Goal: Task Accomplishment & Management: Use online tool/utility

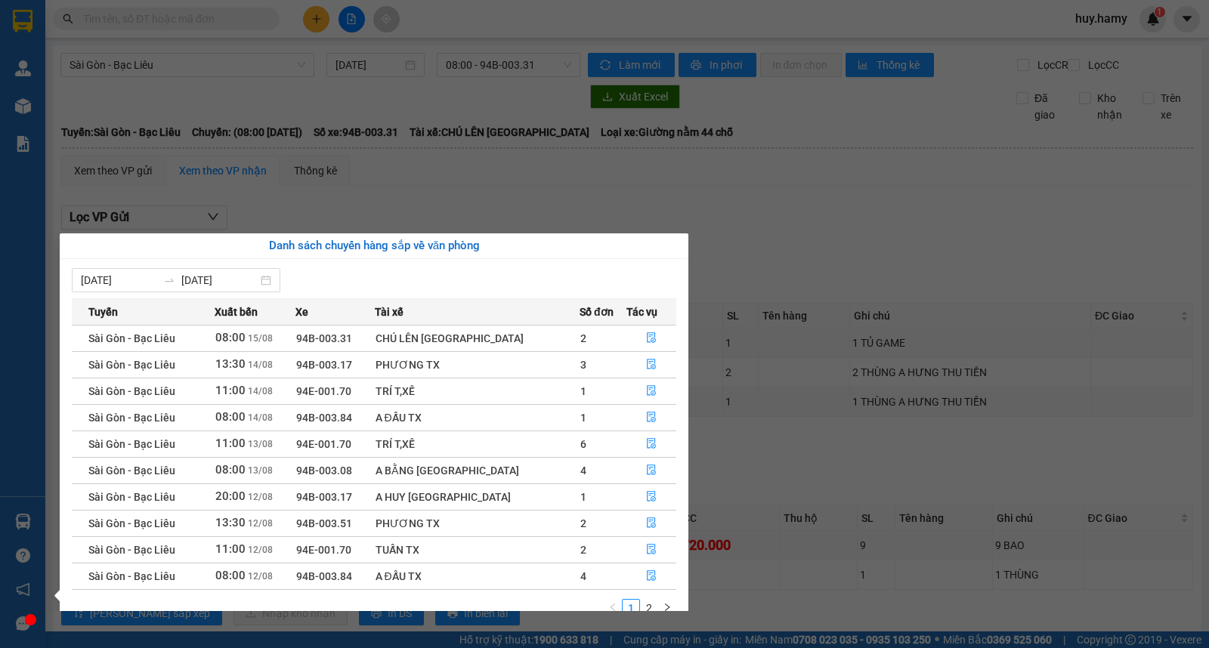
scroll to position [50, 0]
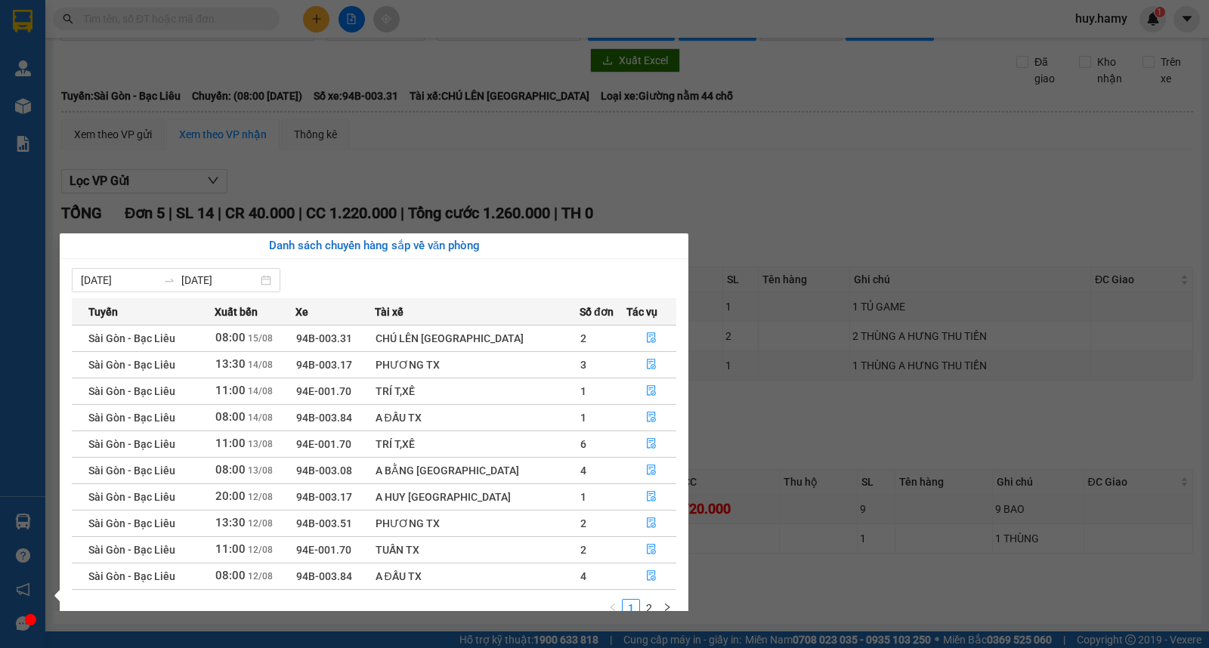
click at [671, 166] on section "Kết quả tìm kiếm ( 0 ) Bộ lọc No Data huy.hamy 1 Quản Lý Quản lý khách hàng mới…" at bounding box center [604, 324] width 1209 height 648
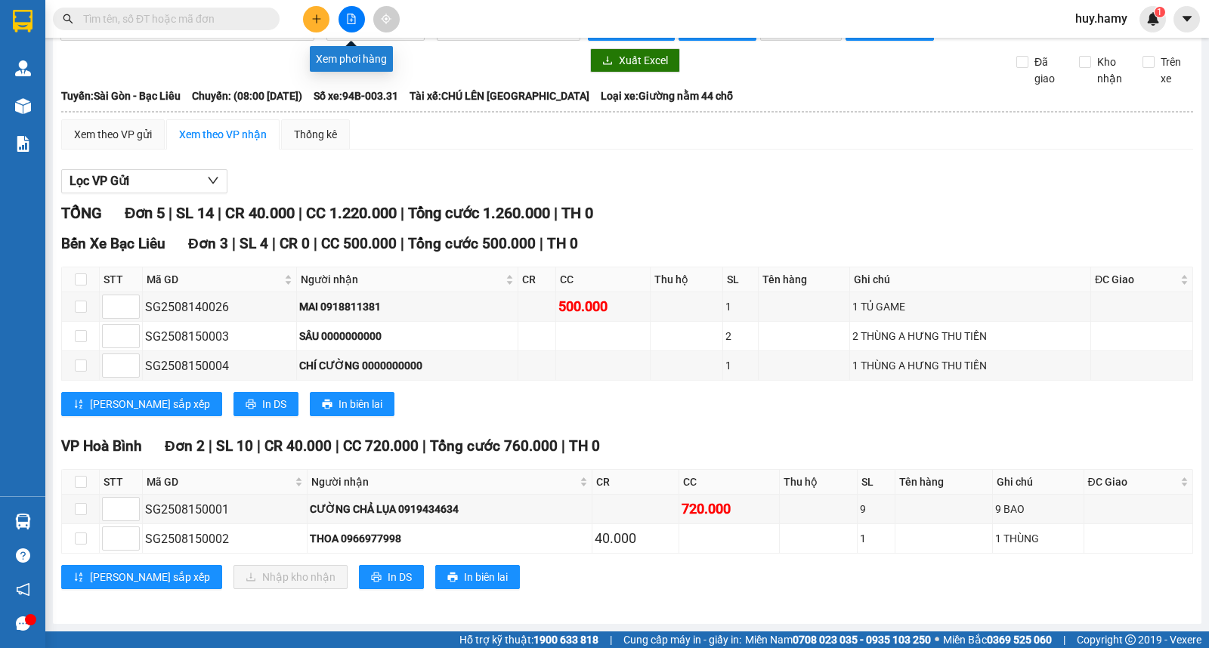
click at [343, 13] on button at bounding box center [351, 19] width 26 height 26
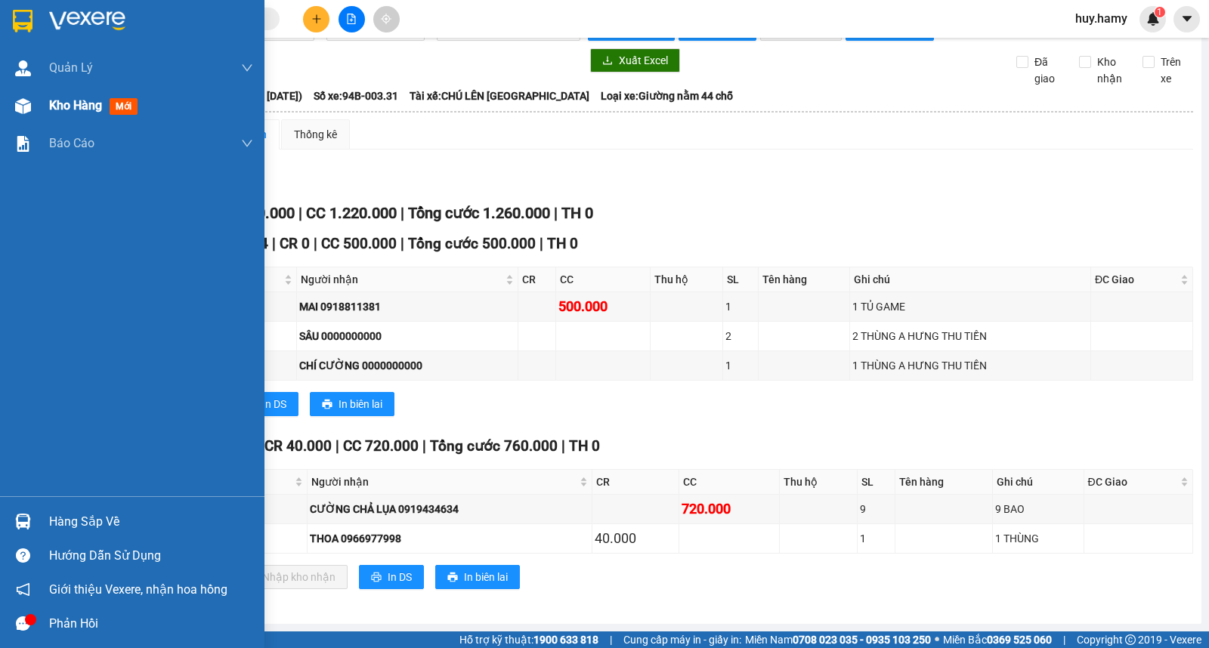
click at [78, 107] on span "Kho hàng" at bounding box center [75, 105] width 53 height 14
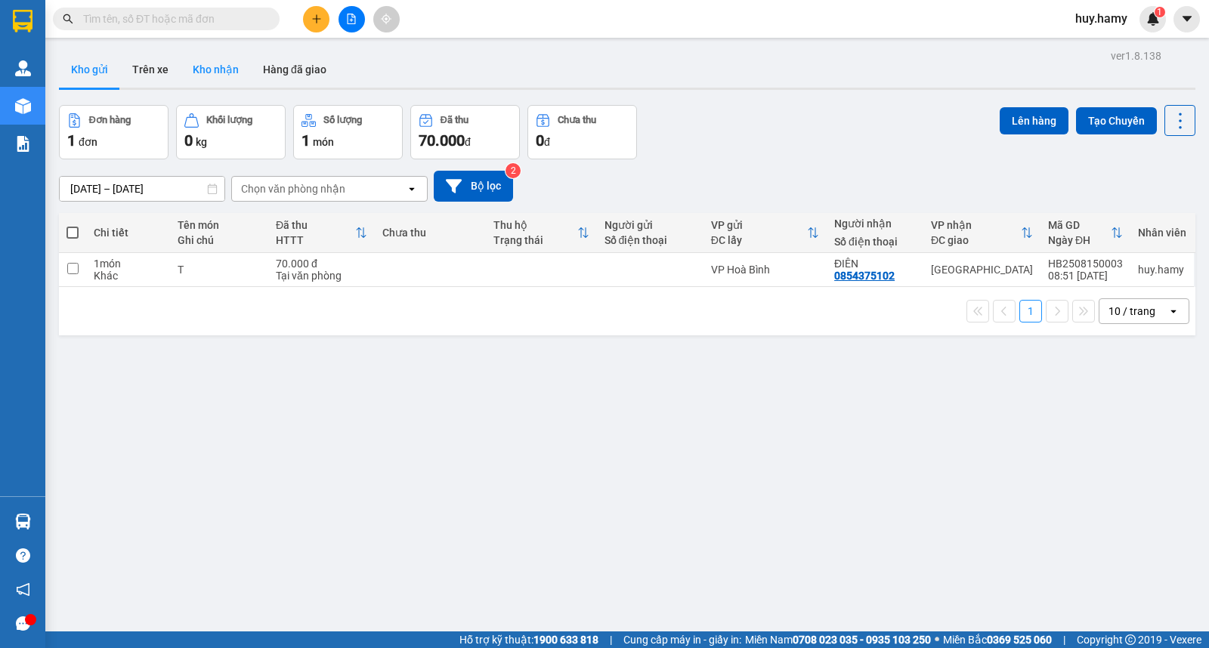
click at [212, 74] on button "Kho nhận" at bounding box center [216, 69] width 70 height 36
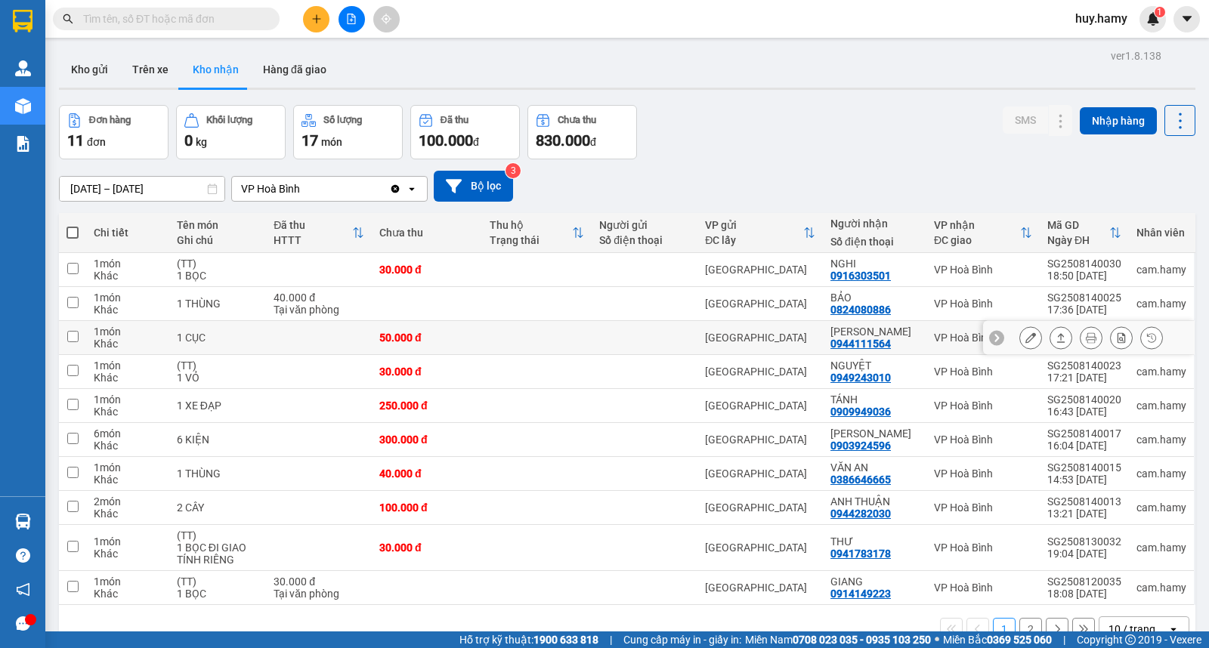
click at [1025, 343] on icon at bounding box center [1030, 337] width 11 height 11
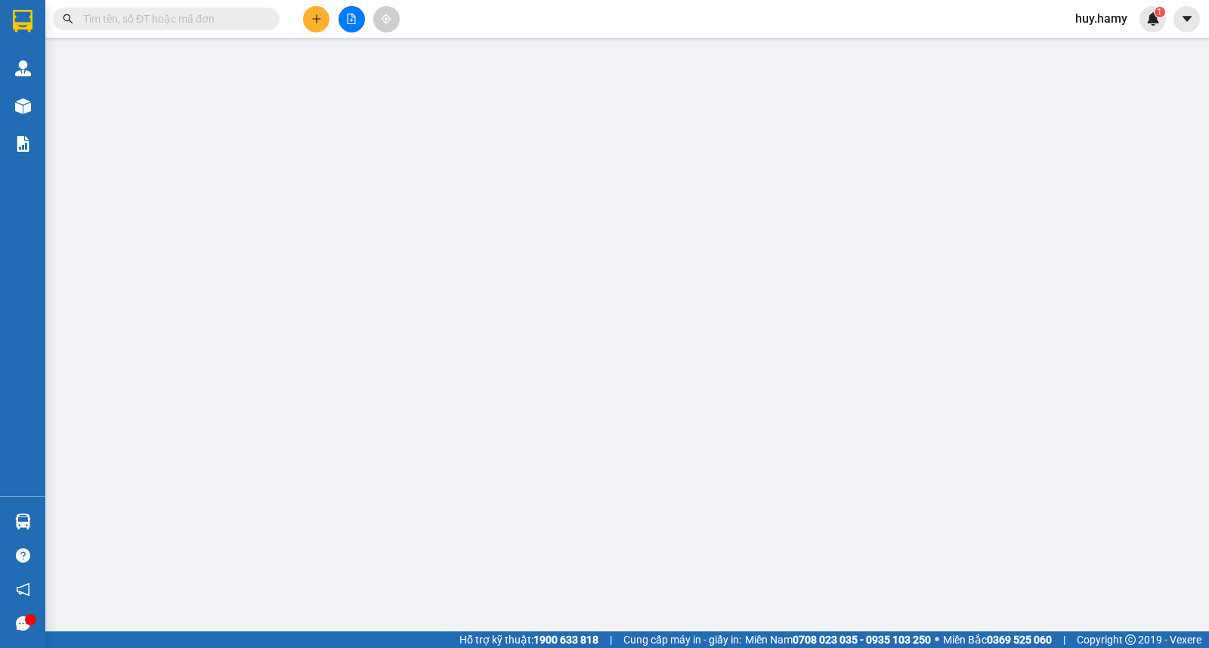
type input "0944111564"
type input "[PERSON_NAME]"
type input "50.000"
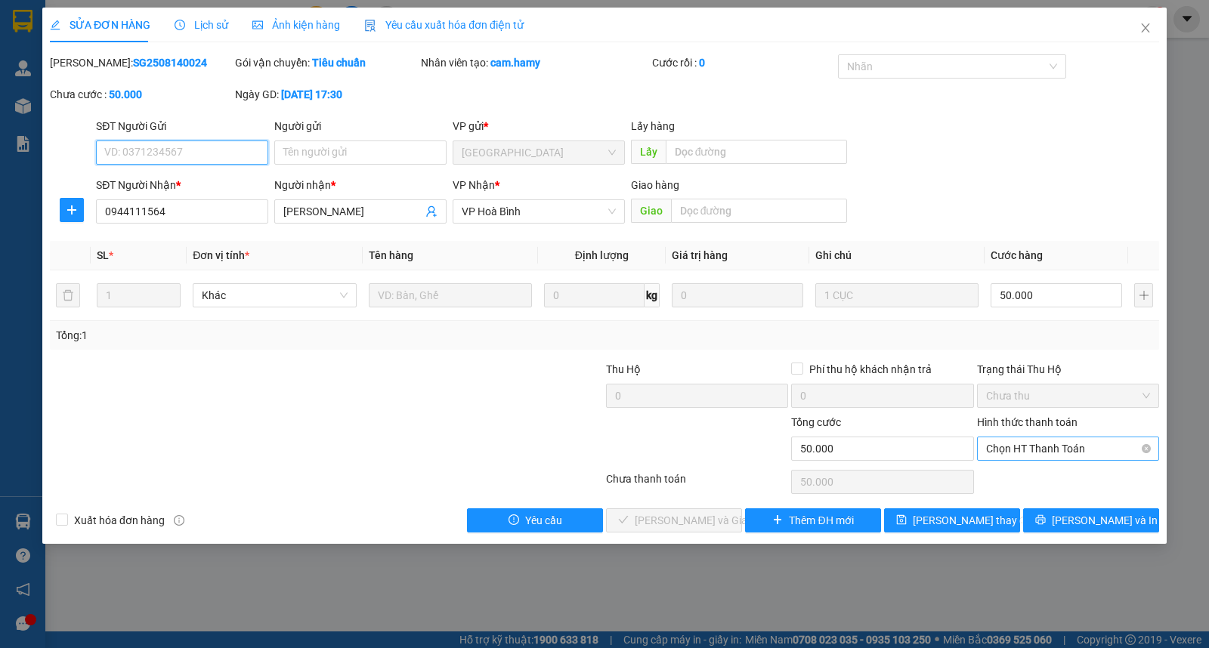
click at [1010, 442] on span "Chọn HT Thanh Toán" at bounding box center [1068, 448] width 164 height 23
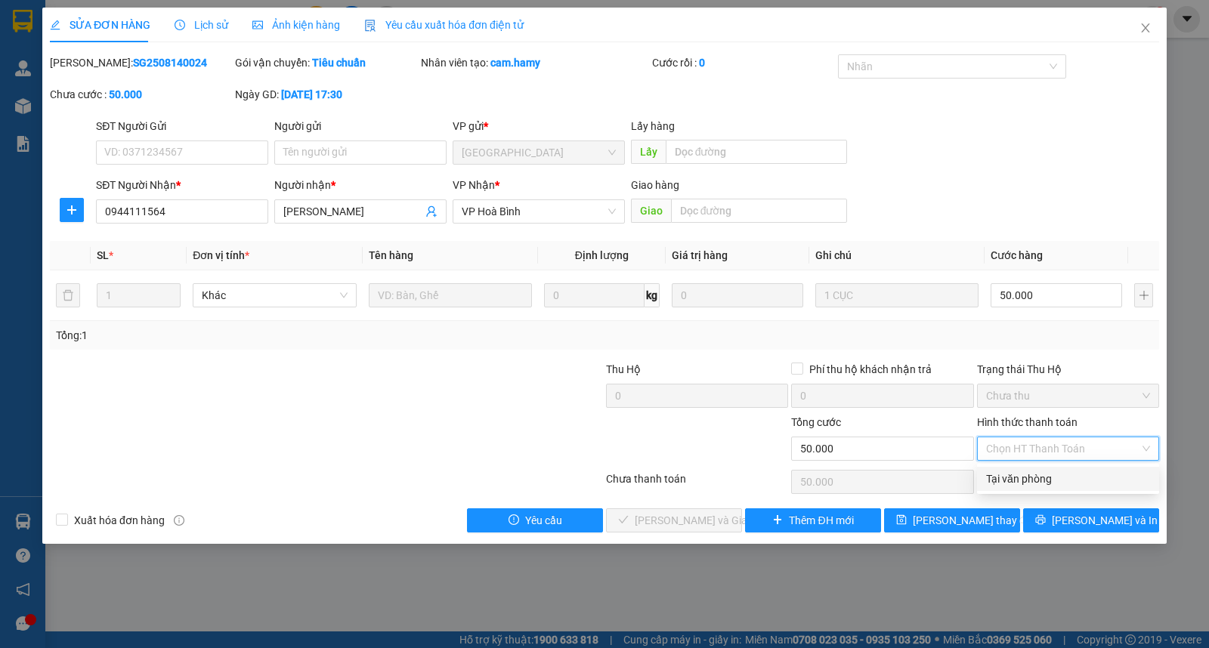
click at [1009, 471] on div "Tại văn phòng" at bounding box center [1068, 479] width 164 height 17
type input "0"
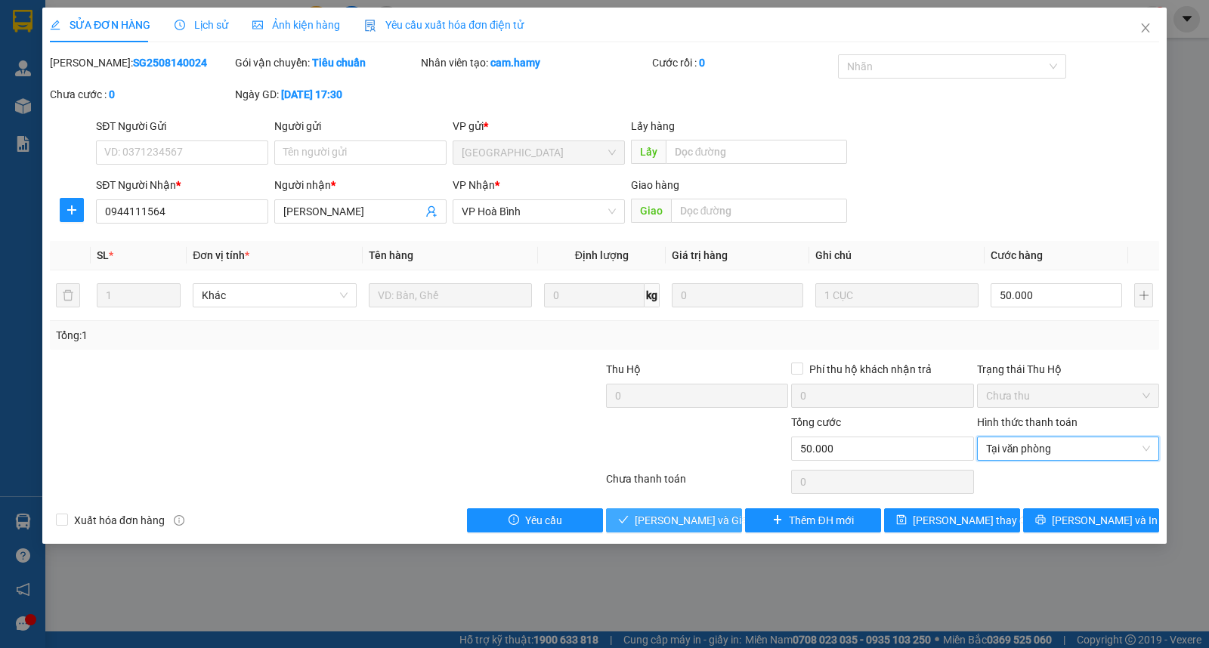
click at [652, 523] on span "[PERSON_NAME] và Giao hàng" at bounding box center [707, 520] width 145 height 17
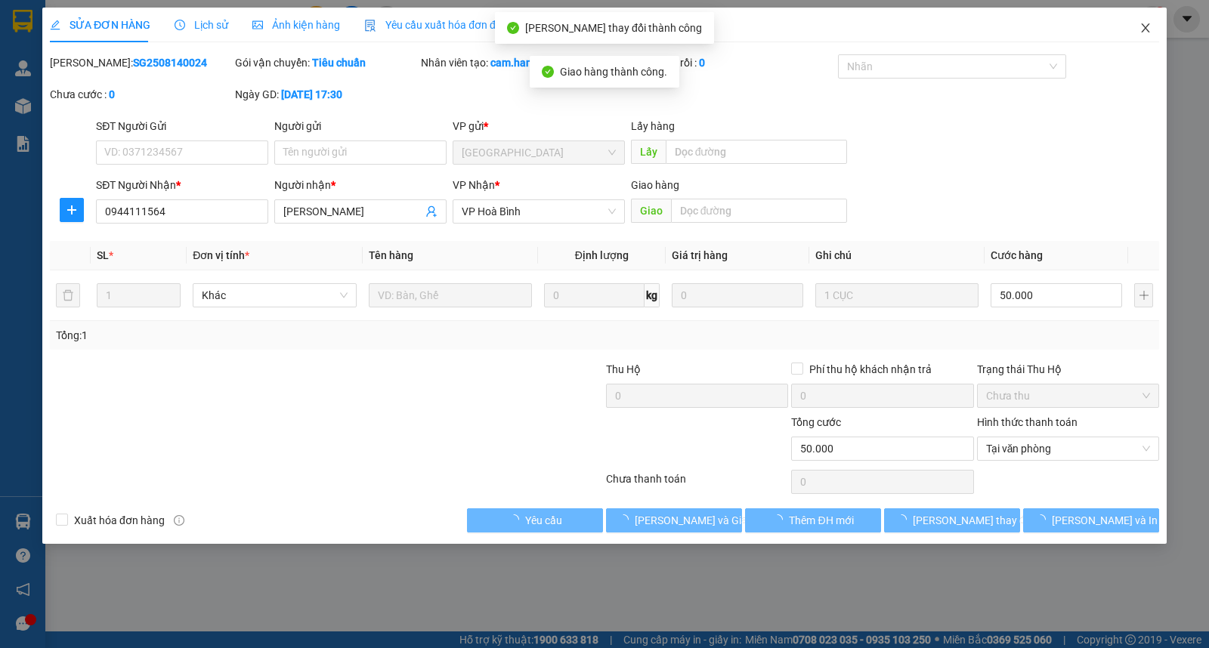
click at [1149, 24] on icon "close" at bounding box center [1145, 28] width 12 height 12
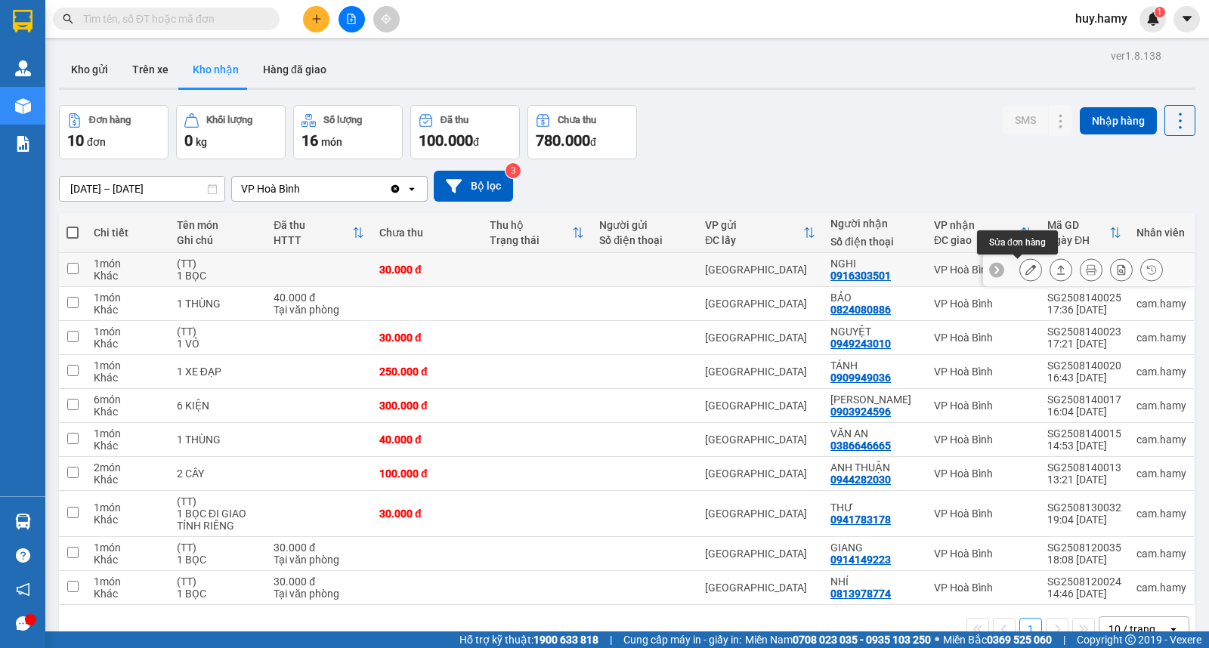
click at [1025, 268] on icon at bounding box center [1030, 269] width 11 height 11
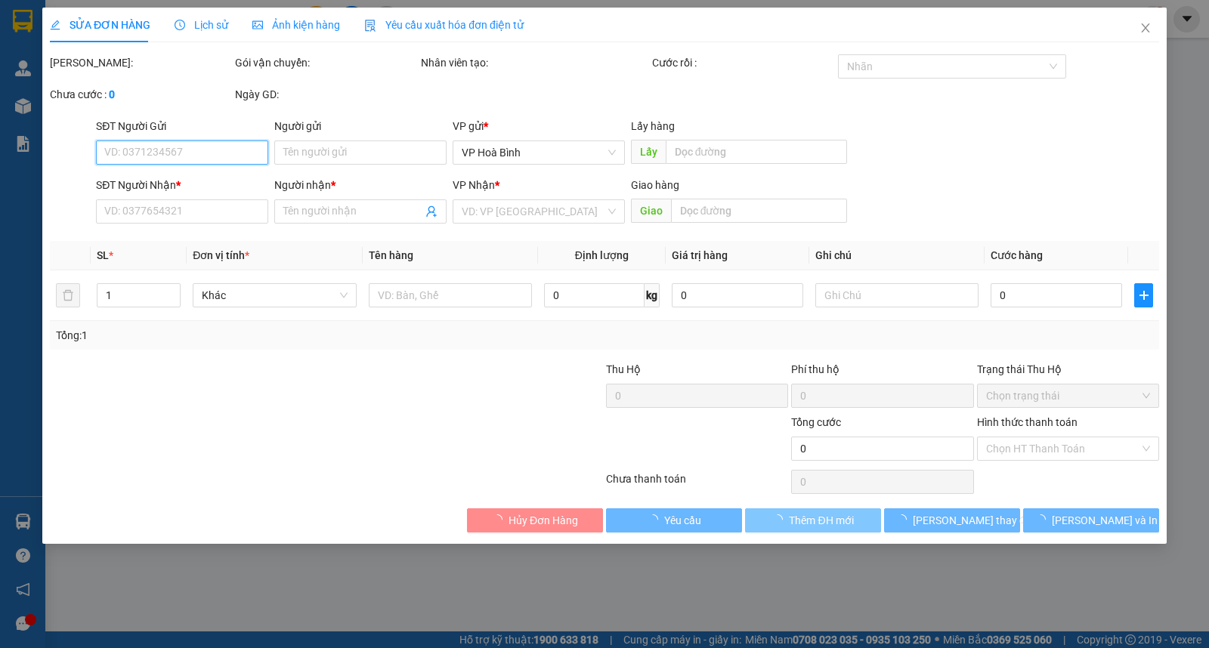
type input "0916303501"
type input "NGHI"
type input "30.000"
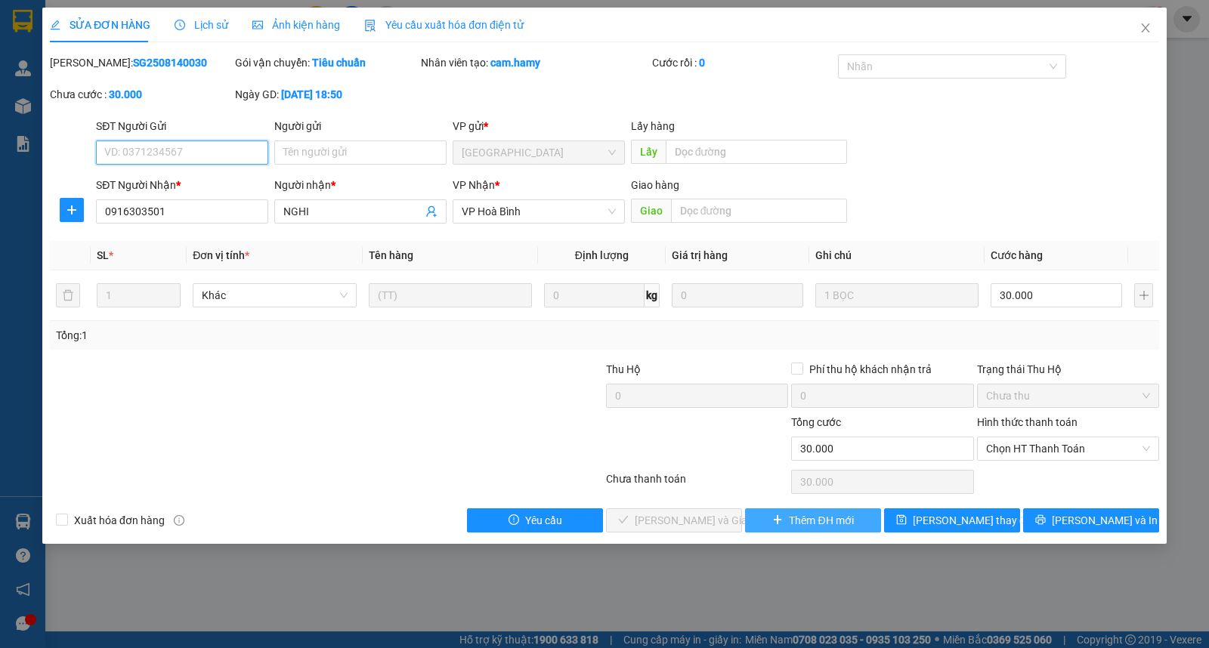
click at [1039, 443] on span "Chọn HT Thanh Toán" at bounding box center [1068, 448] width 164 height 23
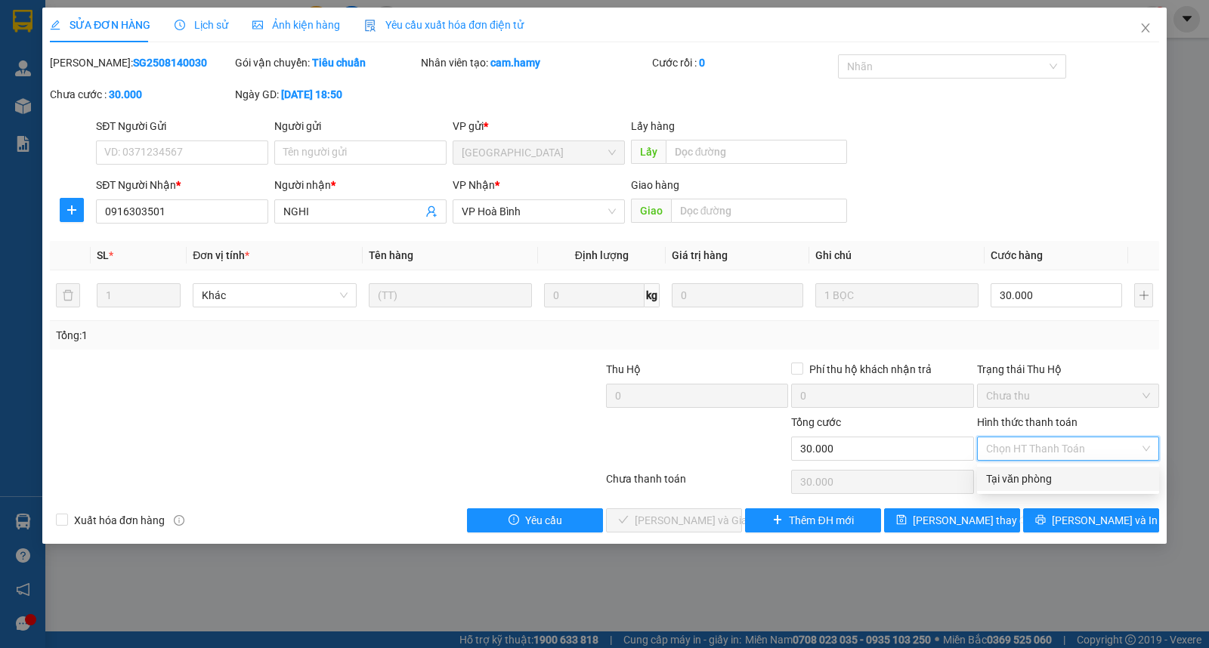
click at [1023, 474] on div "Tại văn phòng" at bounding box center [1068, 479] width 164 height 17
type input "0"
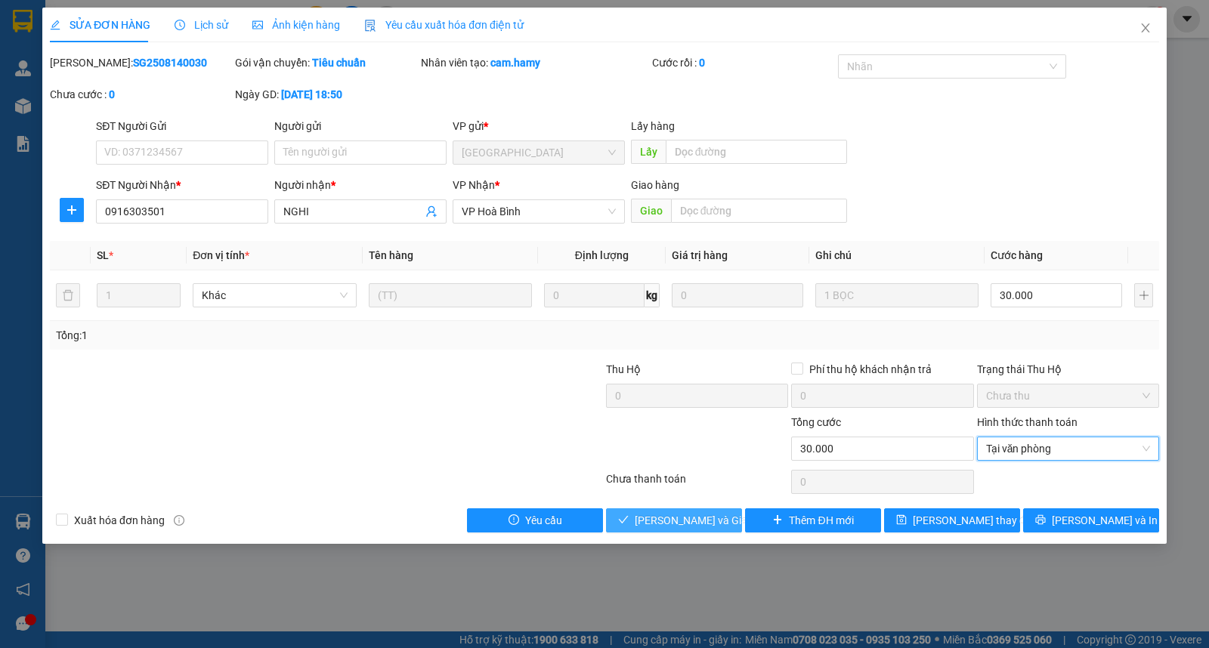
click at [668, 521] on span "[PERSON_NAME] và Giao hàng" at bounding box center [707, 520] width 145 height 17
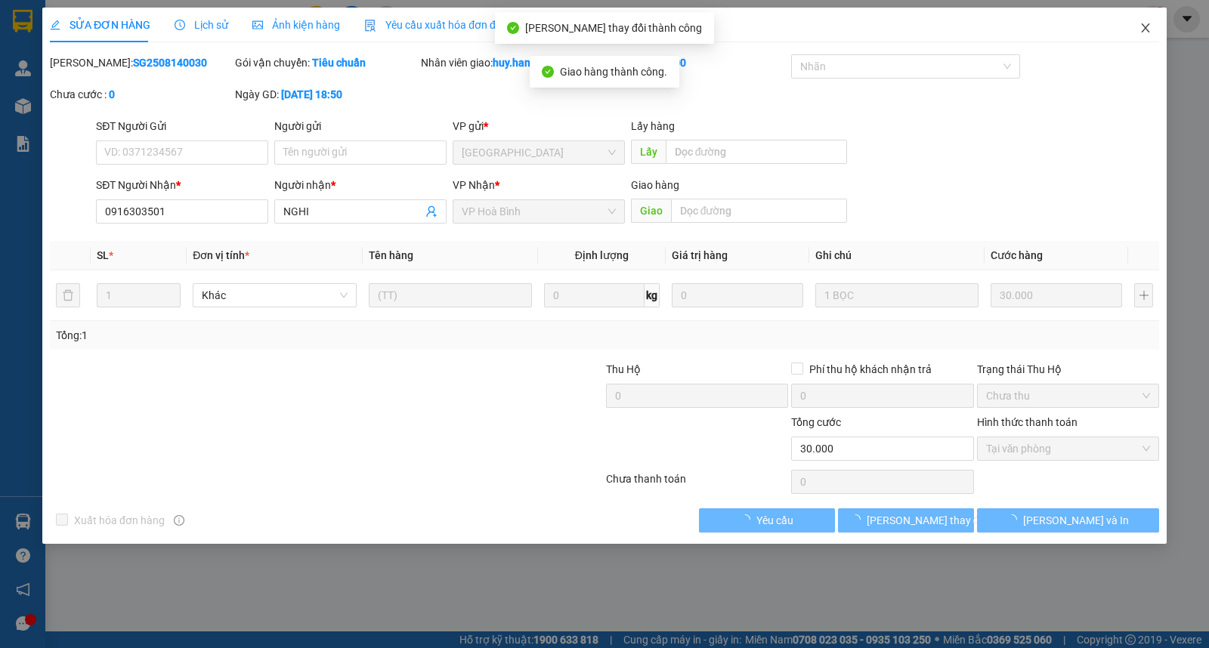
click at [1144, 32] on icon "close" at bounding box center [1145, 28] width 12 height 12
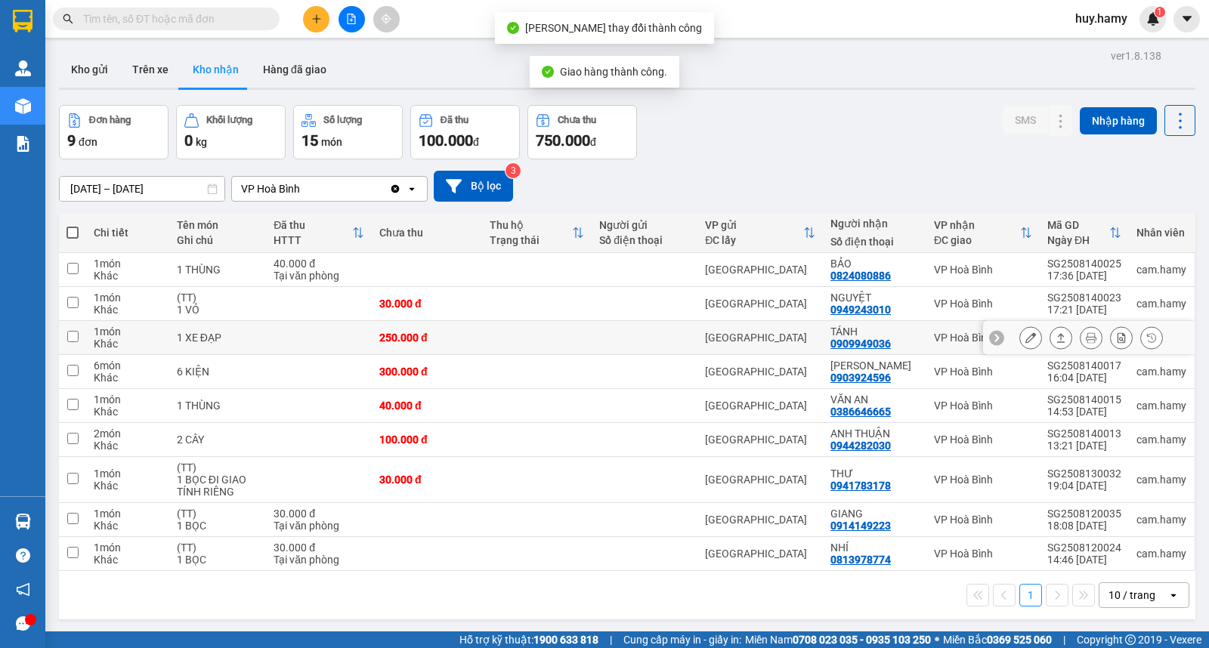
scroll to position [69, 0]
